Goal: Task Accomplishment & Management: Use online tool/utility

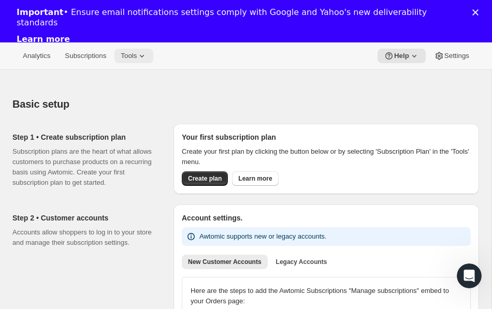
click at [147, 51] on icon at bounding box center [142, 56] width 10 height 10
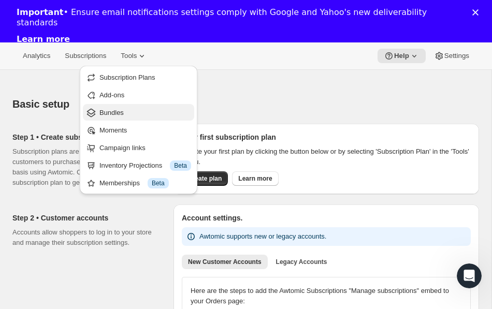
click at [120, 112] on span "Bundles" at bounding box center [111, 113] width 24 height 8
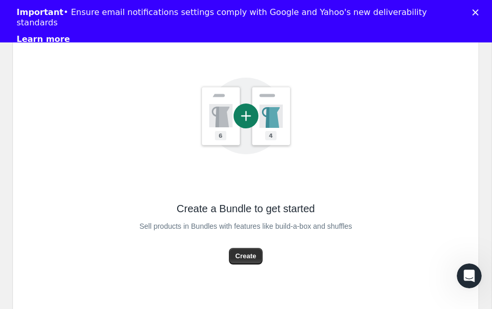
scroll to position [197, 0]
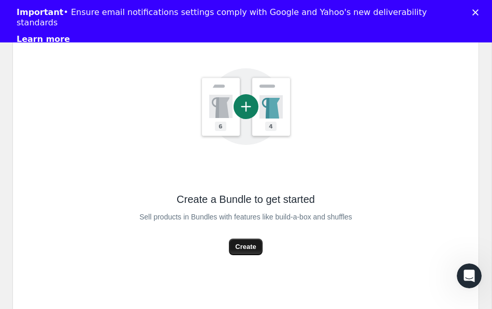
click at [230, 251] on button "Create" at bounding box center [245, 247] width 33 height 17
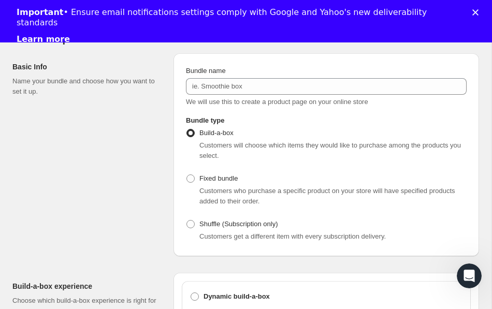
scroll to position [103, 0]
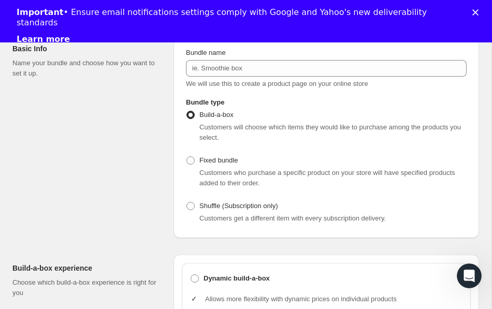
click at [219, 114] on span "Build-a-box" at bounding box center [216, 115] width 34 height 8
click at [187, 111] on input "Build-a-box" at bounding box center [187, 111] width 1 height 1
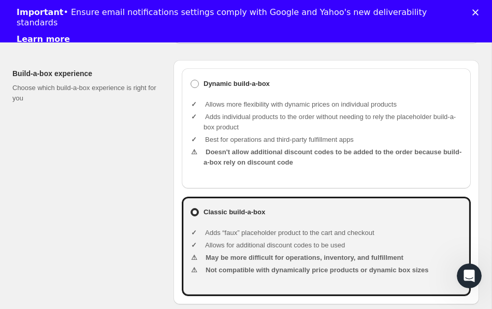
scroll to position [295, 0]
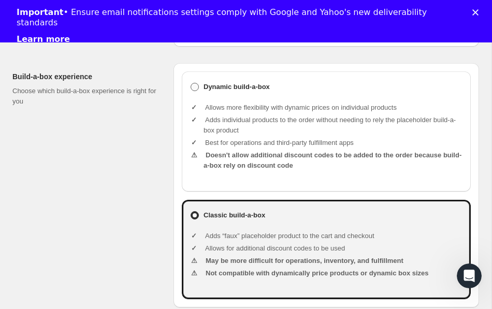
click at [196, 89] on span at bounding box center [195, 87] width 8 height 8
click at [191, 83] on input "Dynamic build-a-box" at bounding box center [191, 83] width 1 height 1
radio input "true"
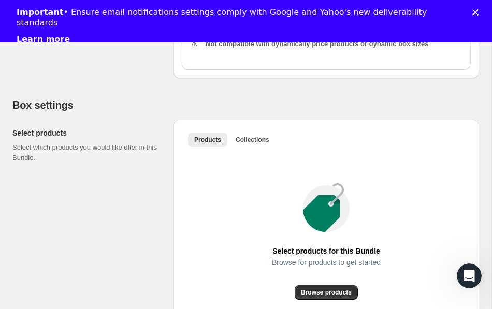
scroll to position [526, 0]
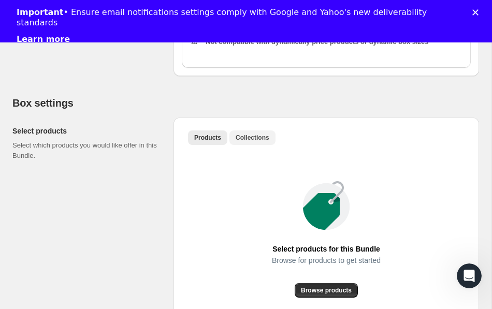
click at [246, 140] on span "Collections" at bounding box center [253, 138] width 34 height 8
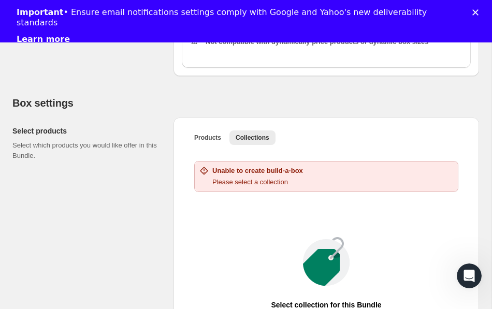
click at [195, 103] on h2 "Box settings" at bounding box center [245, 103] width 467 height 12
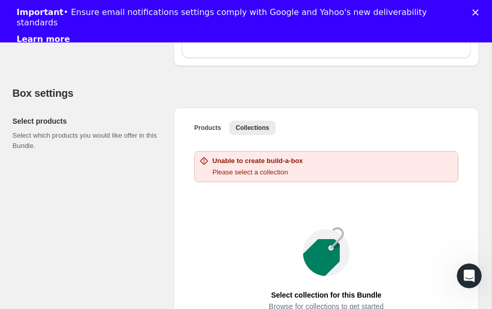
scroll to position [537, 0]
click at [257, 126] on span "Collections" at bounding box center [253, 127] width 34 height 8
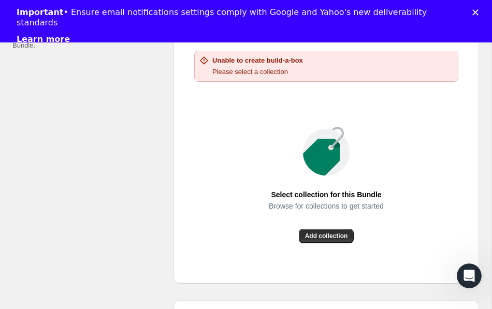
scroll to position [668, 0]
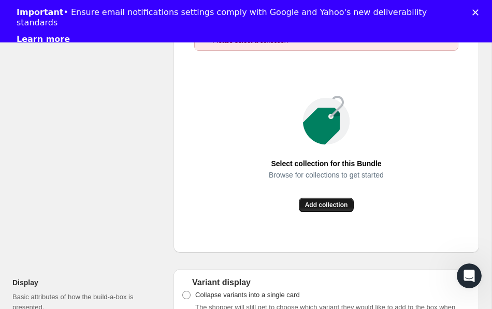
click at [317, 205] on span "Add collection" at bounding box center [326, 205] width 43 height 8
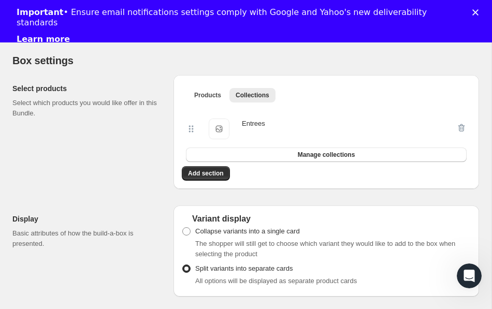
scroll to position [565, 0]
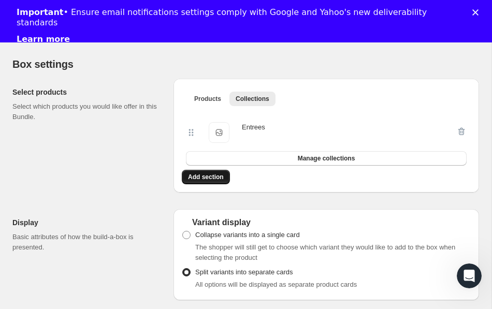
click at [217, 179] on span "Add section" at bounding box center [206, 177] width 36 height 8
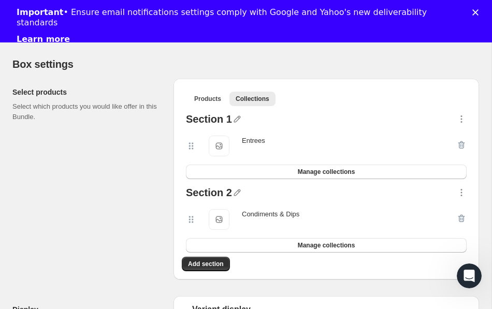
click at [216, 143] on span "Entrees" at bounding box center [219, 146] width 21 height 21
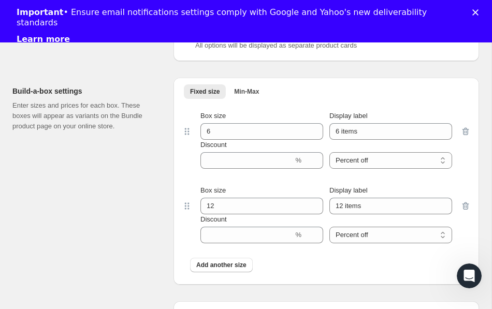
scroll to position [893, 0]
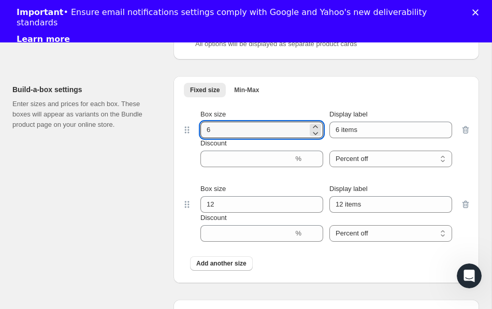
drag, startPoint x: 216, startPoint y: 131, endPoint x: 182, endPoint y: 127, distance: 33.8
click at [187, 127] on div "Box size 6 Display label 6 items Discount % Percent off Amount off Percent off" at bounding box center [326, 138] width 289 height 75
type input "9"
click at [102, 204] on div "Build-a-box settings Enter sizes and prices for each box. These boxes will appe…" at bounding box center [88, 179] width 153 height 207
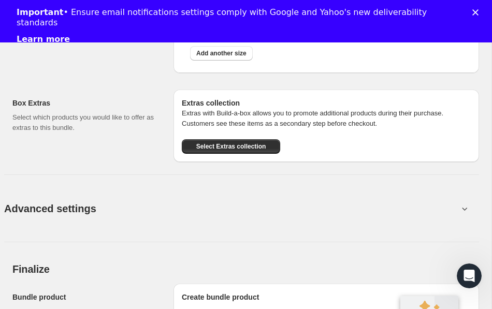
scroll to position [1106, 0]
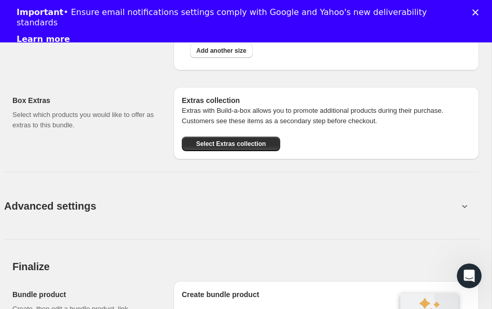
click at [101, 206] on button "Advanced settings" at bounding box center [231, 206] width 467 height 40
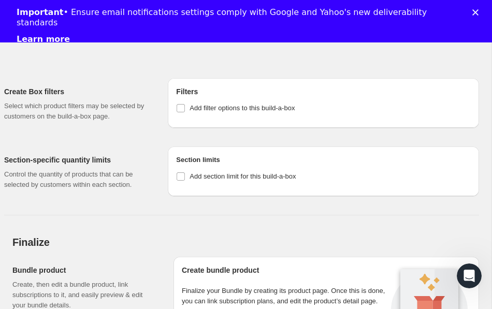
scroll to position [1274, 0]
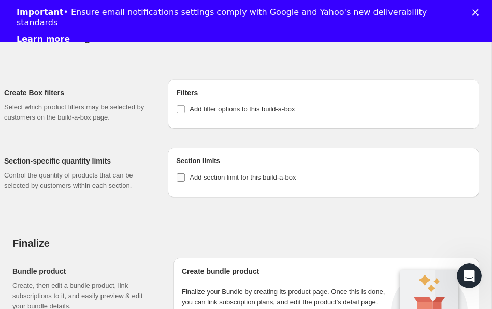
click at [179, 178] on input "Add section limit for this build-a-box" at bounding box center [181, 178] width 8 height 8
checkbox input "true"
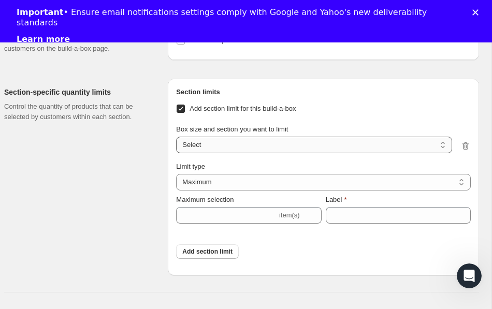
scroll to position [1349, 0]
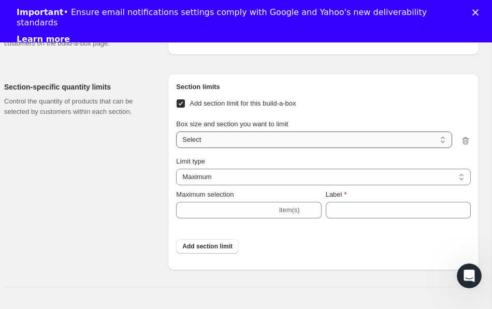
click at [240, 136] on select "6 items / Section 1 6 items / Section 2 12 items / Section 1 12 items / Section…" at bounding box center [314, 140] width 276 height 17
select select "0_51983fcb-c8c8-4fa5-8d0c-309753fd5a7f"
click at [227, 177] on select "Maximum Minimum Both" at bounding box center [323, 177] width 295 height 17
click at [236, 177] on select "Maximum Minimum Both" at bounding box center [323, 177] width 295 height 17
select select "MINIMUM"
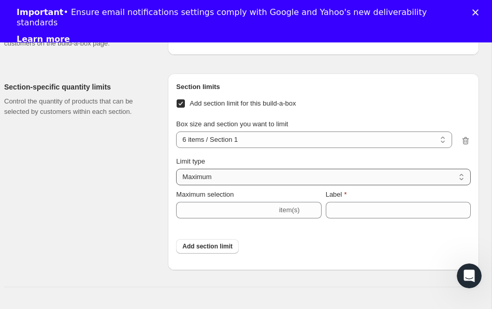
type input "Select at least 1 item"
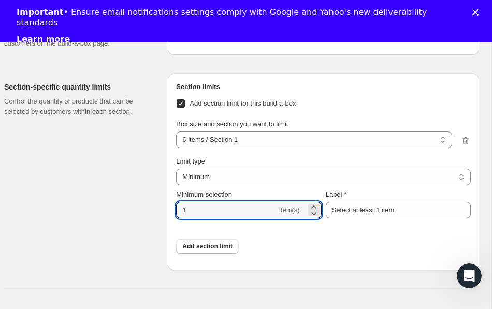
drag, startPoint x: 227, startPoint y: 212, endPoint x: 165, endPoint y: 202, distance: 63.0
click at [165, 202] on div "Section-specific quantity limits Control the quantity of products that can be s…" at bounding box center [241, 167] width 475 height 205
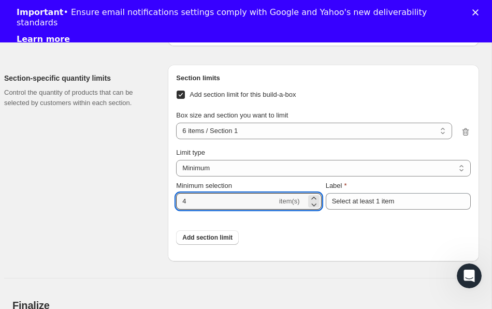
scroll to position [1361, 0]
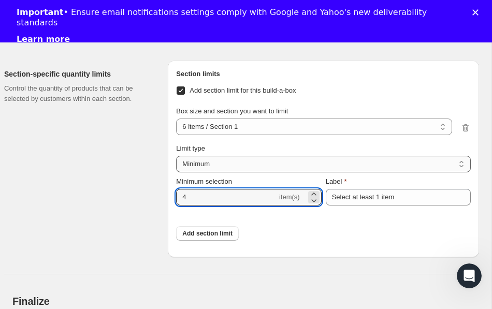
type input "4"
click at [354, 161] on select "Maximum Minimum Both" at bounding box center [323, 164] width 295 height 17
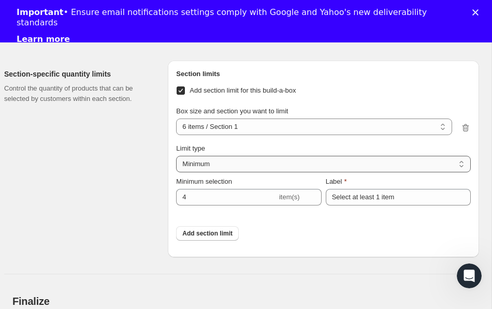
select select "BOTH"
type input "Select between 1 and 6 items"
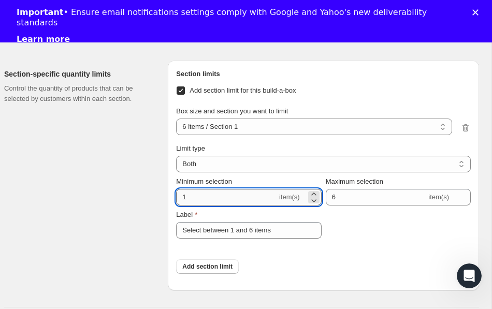
click at [253, 195] on input "1" at bounding box center [226, 197] width 101 height 17
click at [314, 192] on icon at bounding box center [314, 194] width 10 height 10
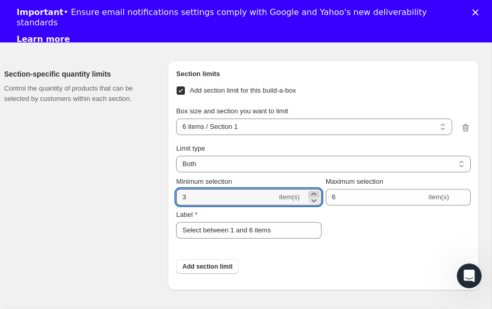
type input "4"
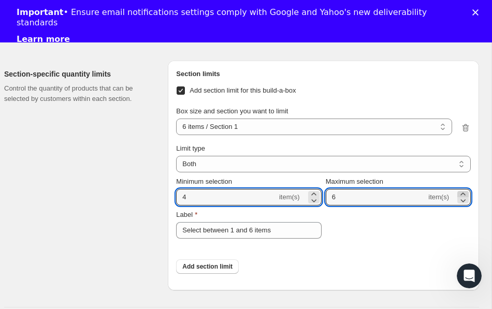
click at [467, 193] on icon at bounding box center [463, 194] width 10 height 10
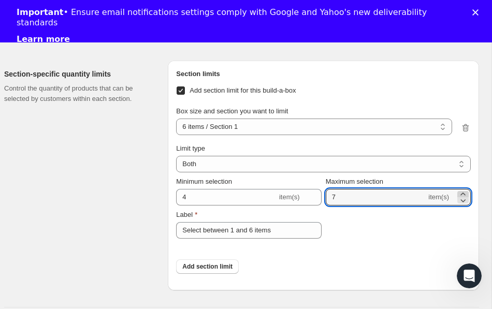
click at [467, 193] on icon at bounding box center [463, 194] width 10 height 10
click at [465, 202] on icon at bounding box center [463, 200] width 10 height 10
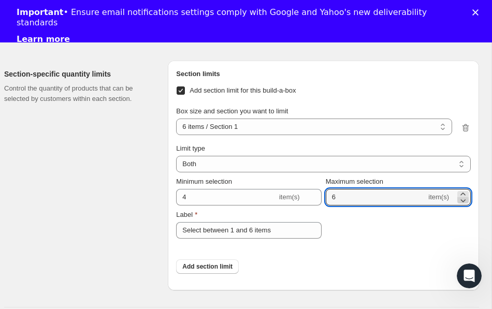
click at [465, 202] on icon at bounding box center [463, 200] width 10 height 10
type input "4"
click at [399, 232] on div "Minimum selection 4 item(s) Maximum selection 4 item(s) Label Select between 1 …" at bounding box center [323, 208] width 295 height 62
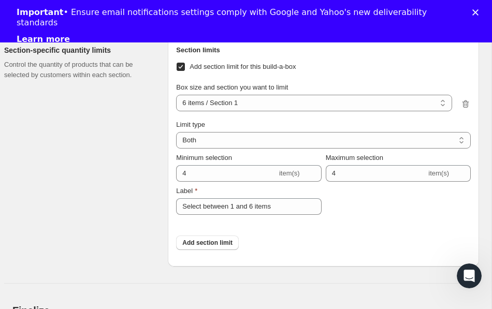
scroll to position [1392, 0]
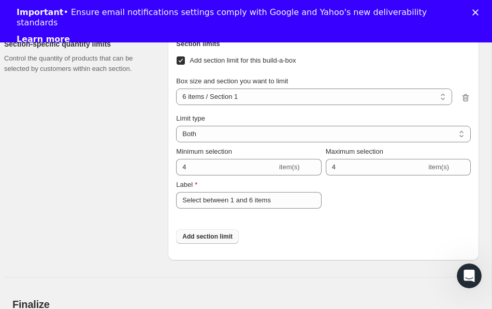
click at [209, 238] on span "Add section limit" at bounding box center [207, 237] width 50 height 8
select select
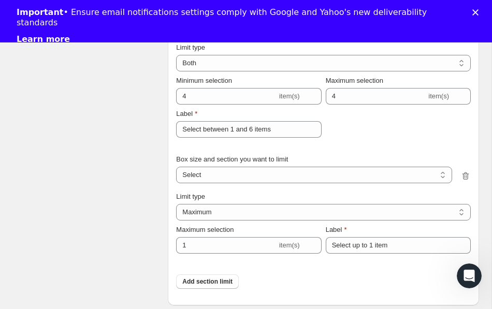
scroll to position [1464, 0]
click at [229, 177] on select "6 items / Section 1 6 items / Section 2 12 items / Section 1 12 items / Section…" at bounding box center [314, 174] width 276 height 17
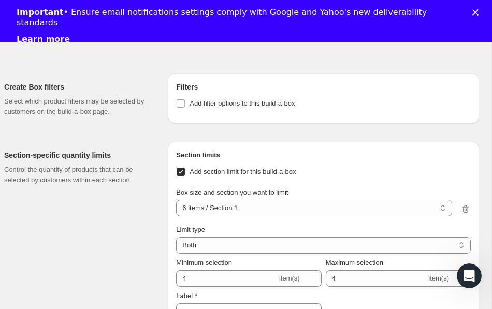
scroll to position [1280, 0]
click at [180, 102] on input "Add filter options to this build-a-box" at bounding box center [181, 104] width 8 height 8
checkbox input "true"
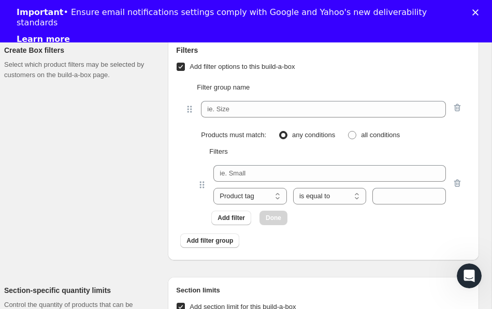
scroll to position [1318, 0]
